Goal: Task Accomplishment & Management: Manage account settings

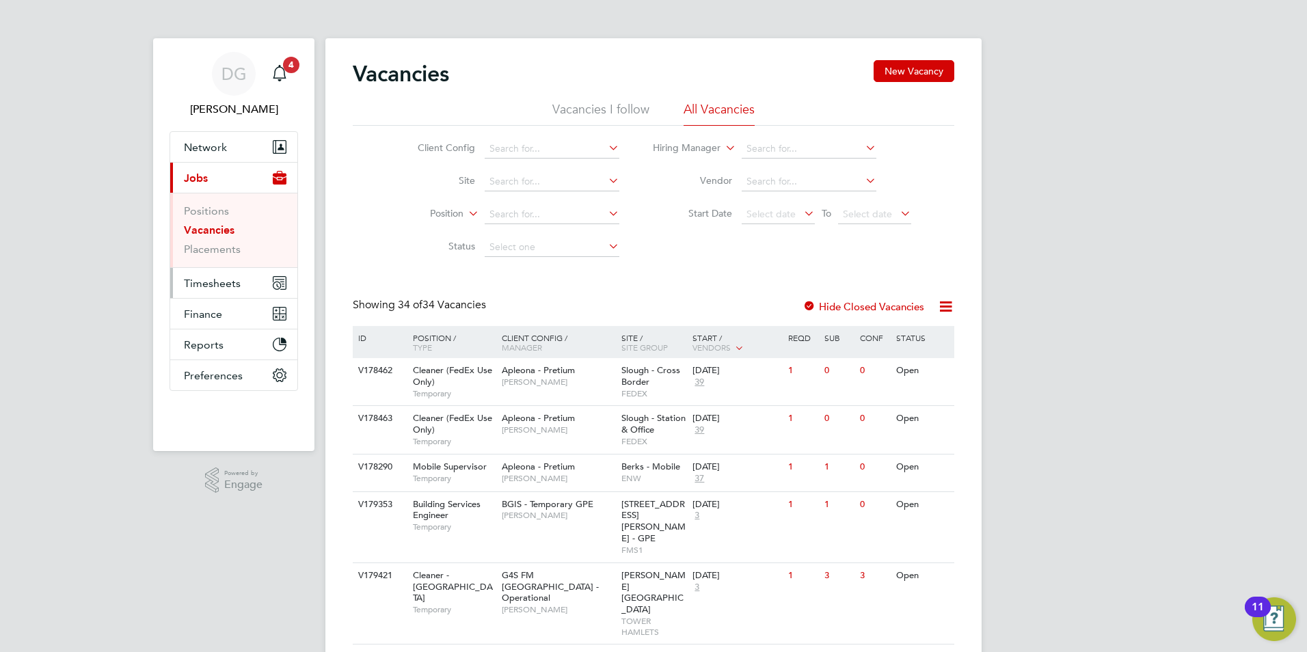
click at [228, 283] on span "Timesheets" at bounding box center [212, 283] width 57 height 13
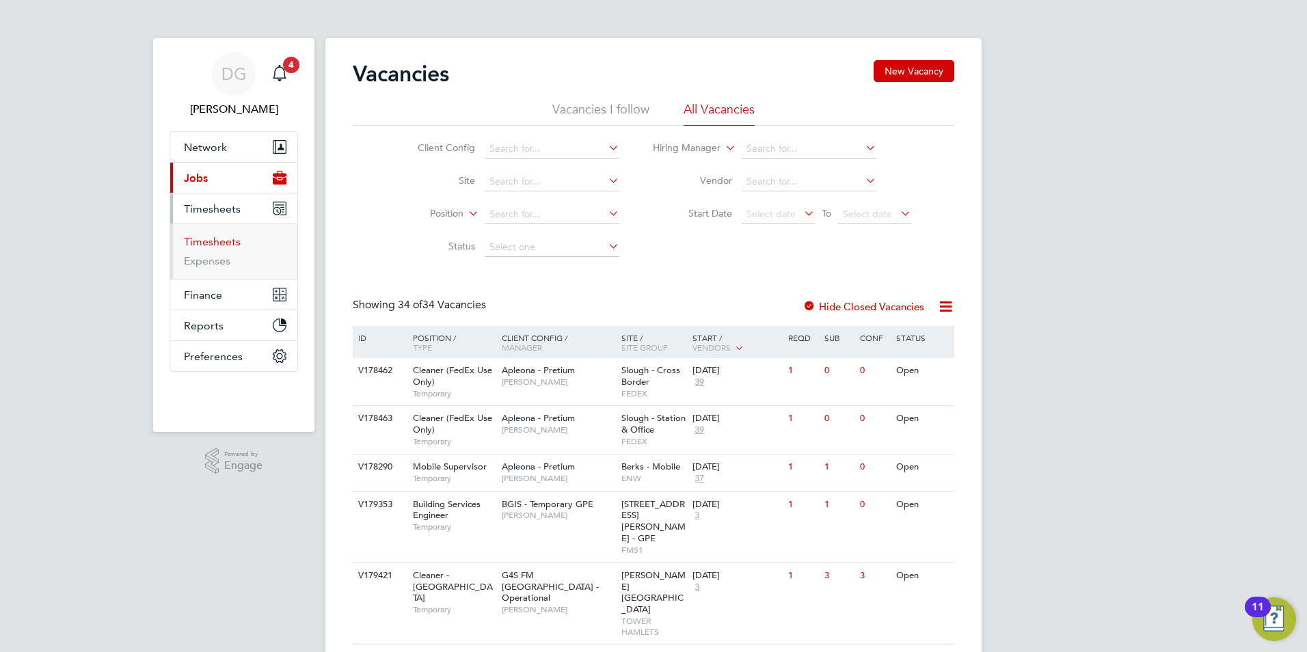
click at [222, 246] on link "Timesheets" at bounding box center [212, 241] width 57 height 13
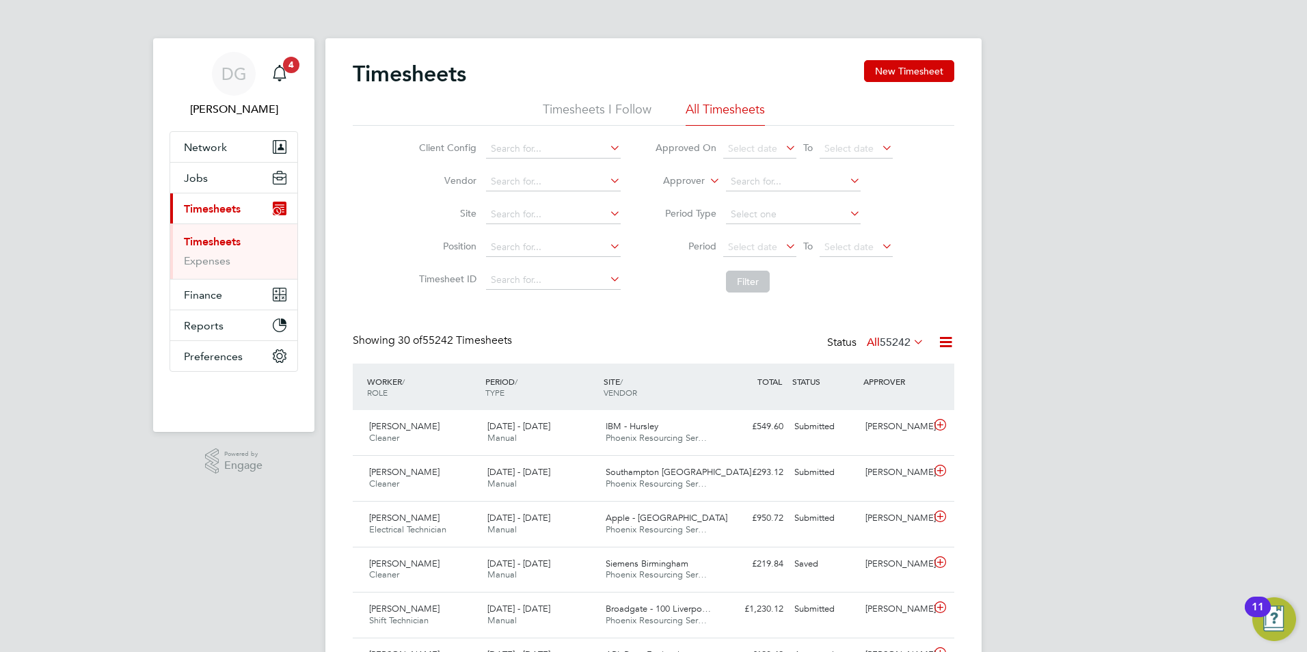
drag, startPoint x: 614, startPoint y: 115, endPoint x: 604, endPoint y: 113, distance: 9.7
click at [613, 114] on li "Timesheets I Follow" at bounding box center [597, 113] width 109 height 25
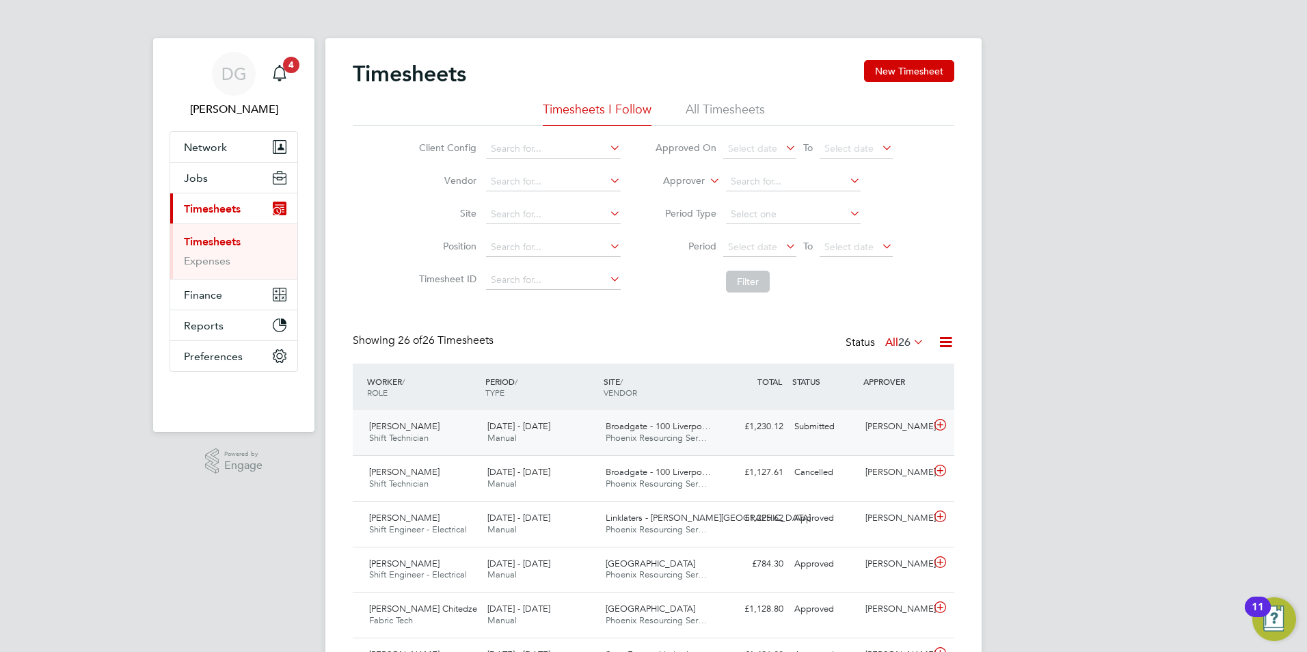
click at [741, 442] on div "[PERSON_NAME] Shift Technician [DATE] - [DATE] [DATE] - [DATE] Manual Broadgate…" at bounding box center [654, 432] width 602 height 45
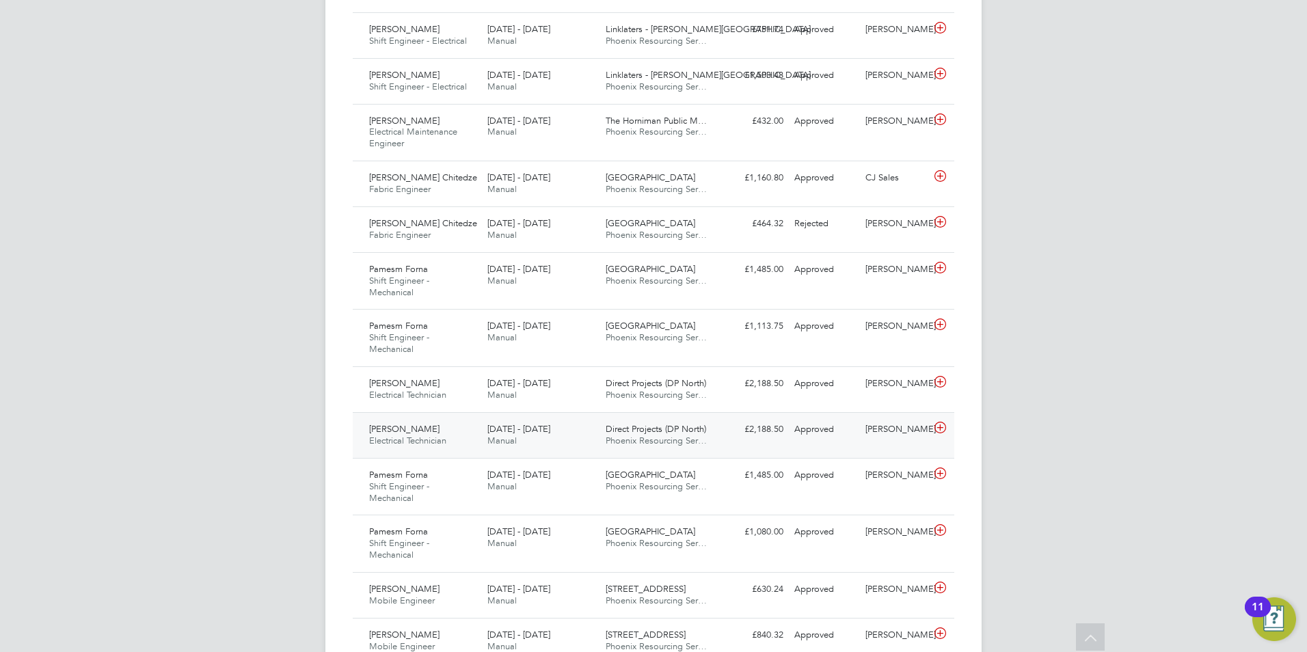
scroll to position [1087, 0]
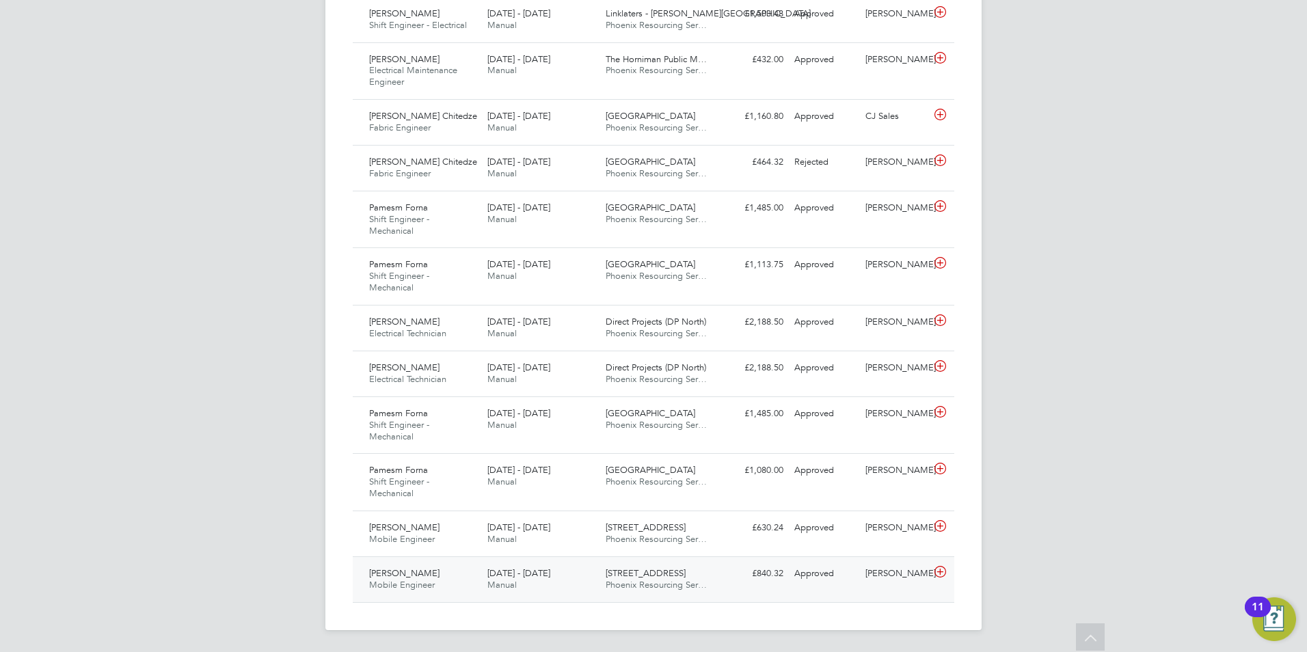
click at [415, 576] on span "[PERSON_NAME]" at bounding box center [404, 573] width 70 height 12
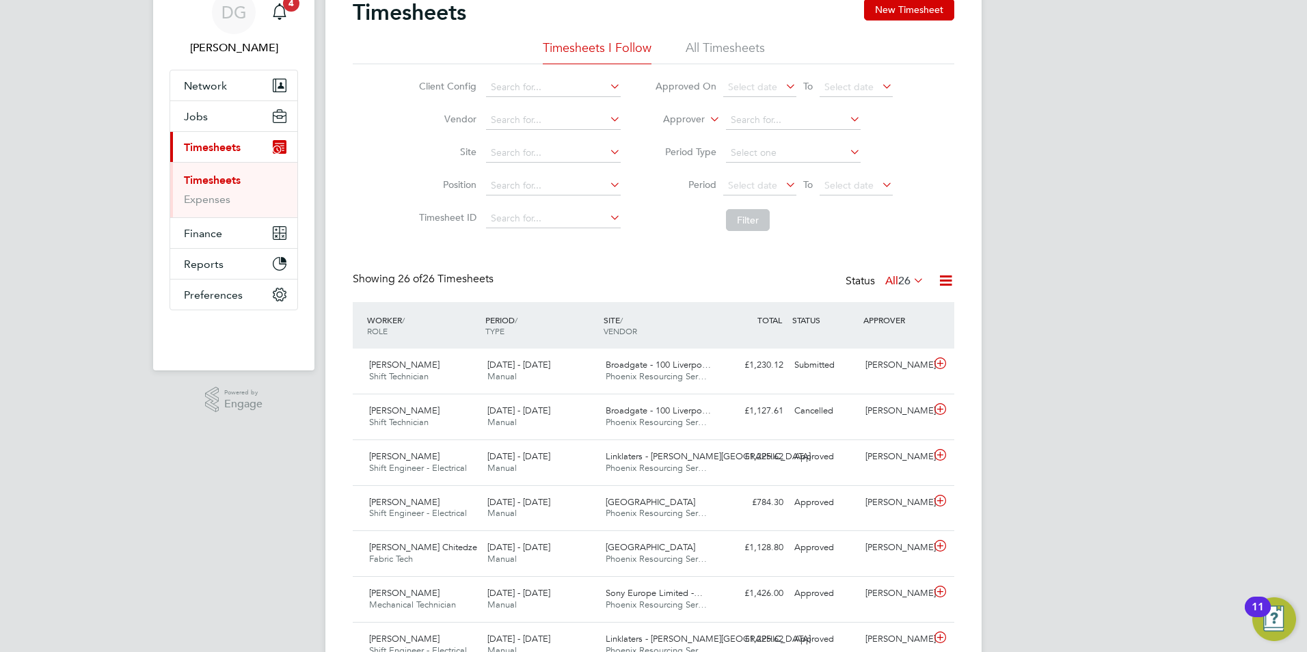
scroll to position [0, 0]
